Goal: Navigation & Orientation: Find specific page/section

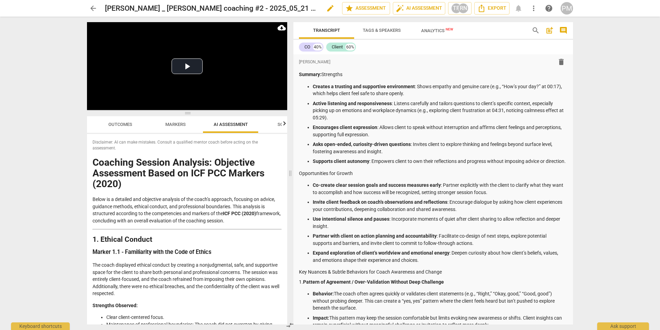
scroll to position [1914, 0]
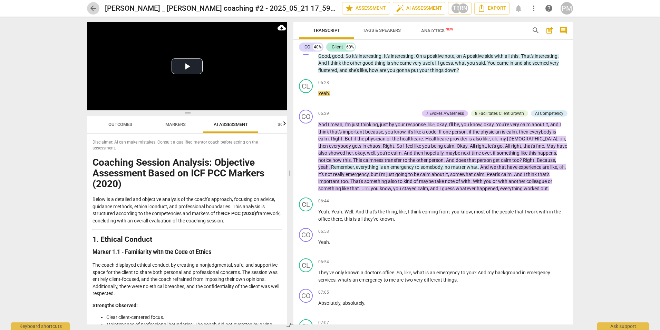
click at [91, 7] on span "arrow_back" at bounding box center [93, 8] width 8 height 8
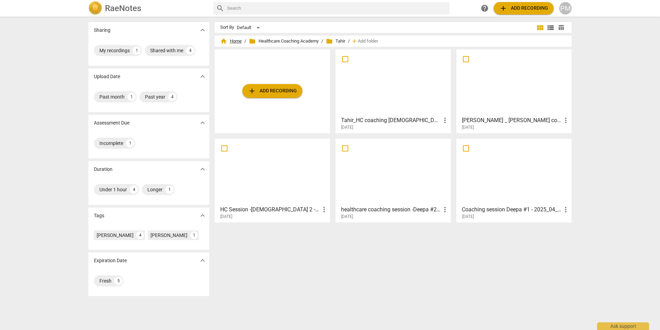
click at [229, 40] on span "home Home" at bounding box center [230, 41] width 21 height 7
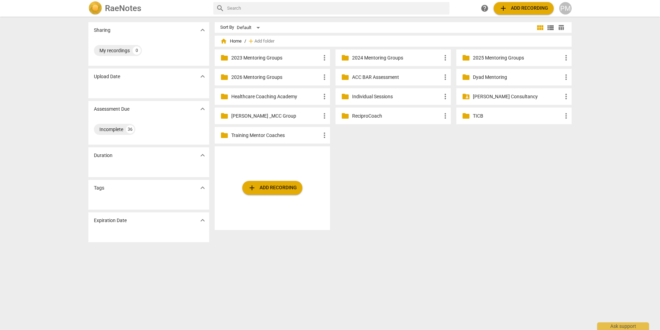
click at [493, 57] on p "2025 Mentoring Groups" at bounding box center [517, 57] width 89 height 7
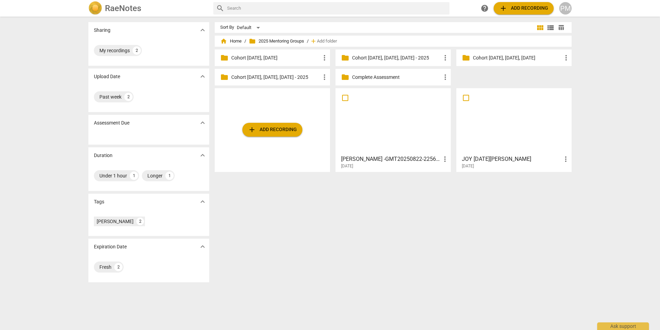
click at [396, 122] on div at bounding box center [393, 121] width 111 height 61
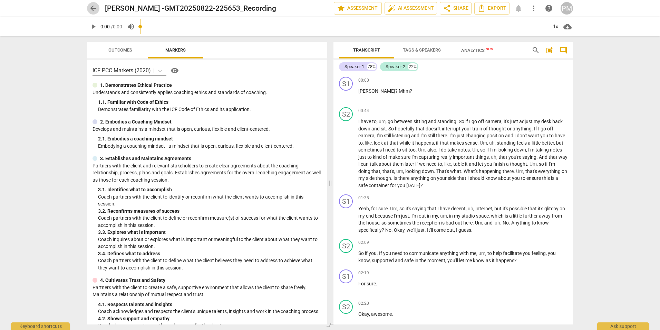
click at [92, 8] on span "arrow_back" at bounding box center [93, 8] width 8 height 8
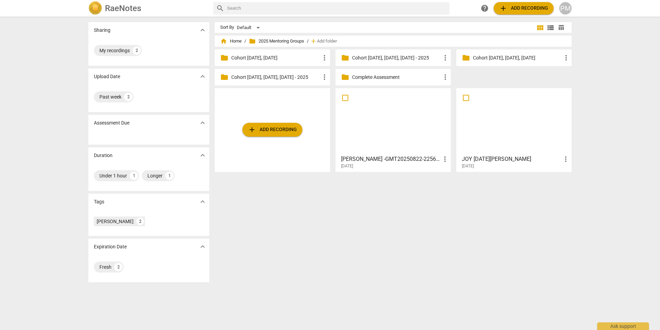
click at [492, 58] on p "Cohort [DATE], [DATE], [DATE]" at bounding box center [517, 57] width 89 height 7
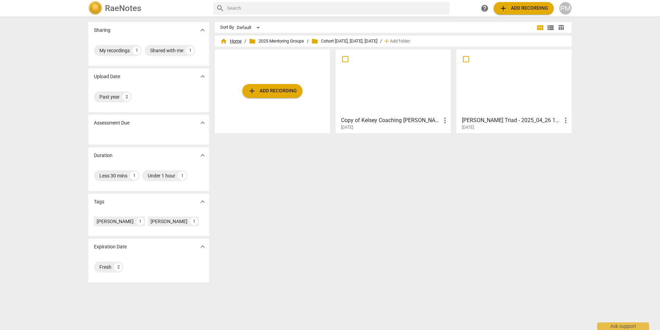
click at [228, 40] on span "home Home" at bounding box center [230, 41] width 21 height 7
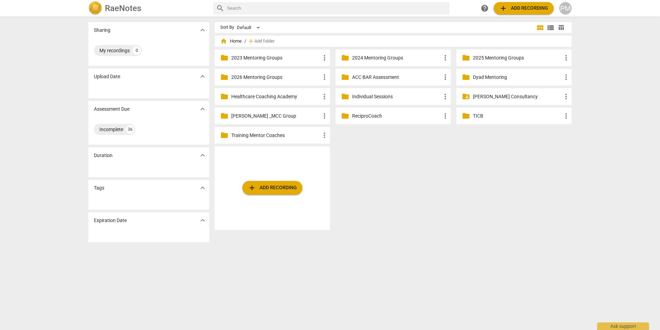
click at [503, 59] on p "2025 Mentoring Groups" at bounding box center [517, 57] width 89 height 7
